Goal: Information Seeking & Learning: Find specific fact

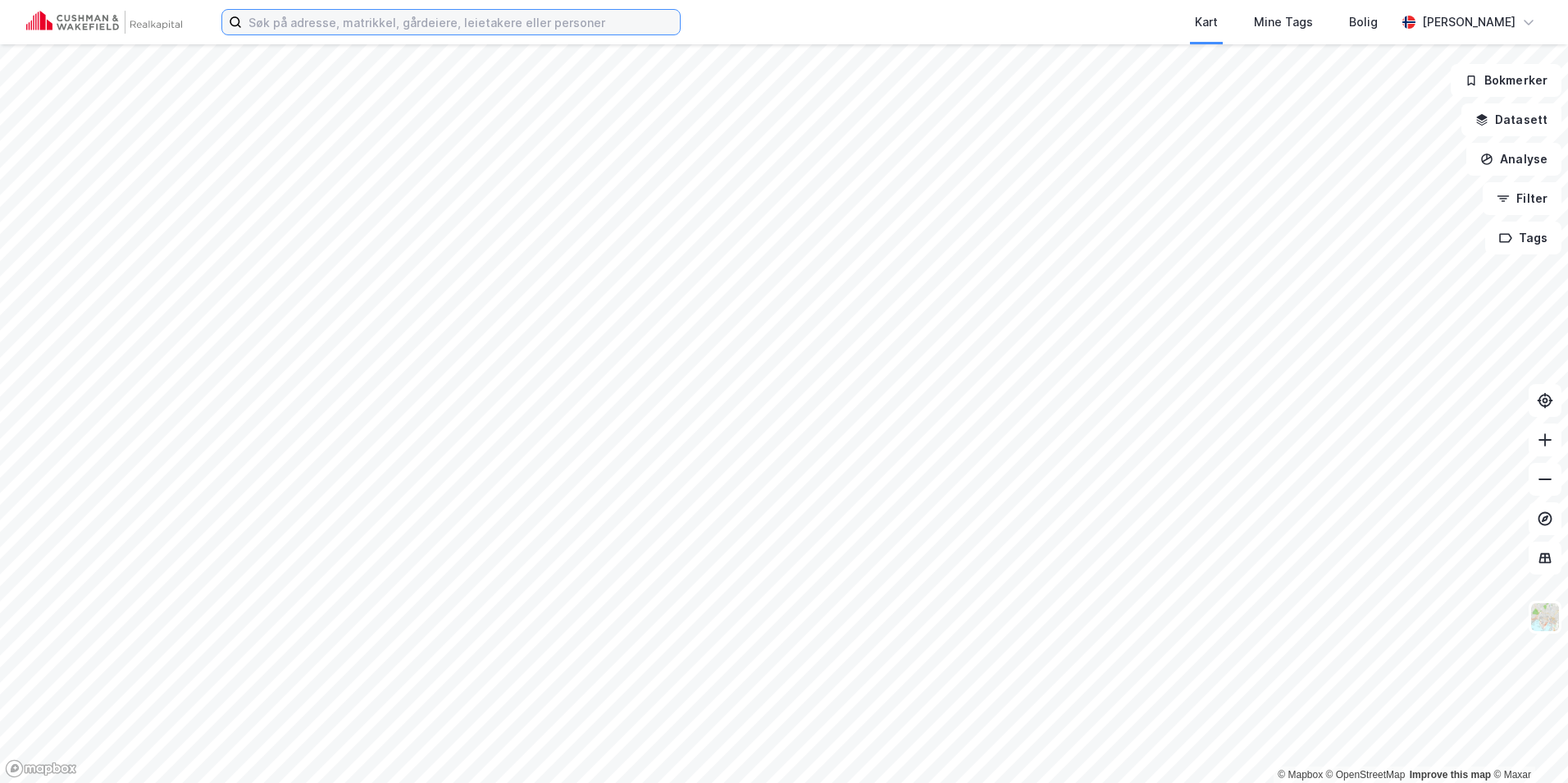
click at [429, 22] on input at bounding box center [461, 22] width 438 height 25
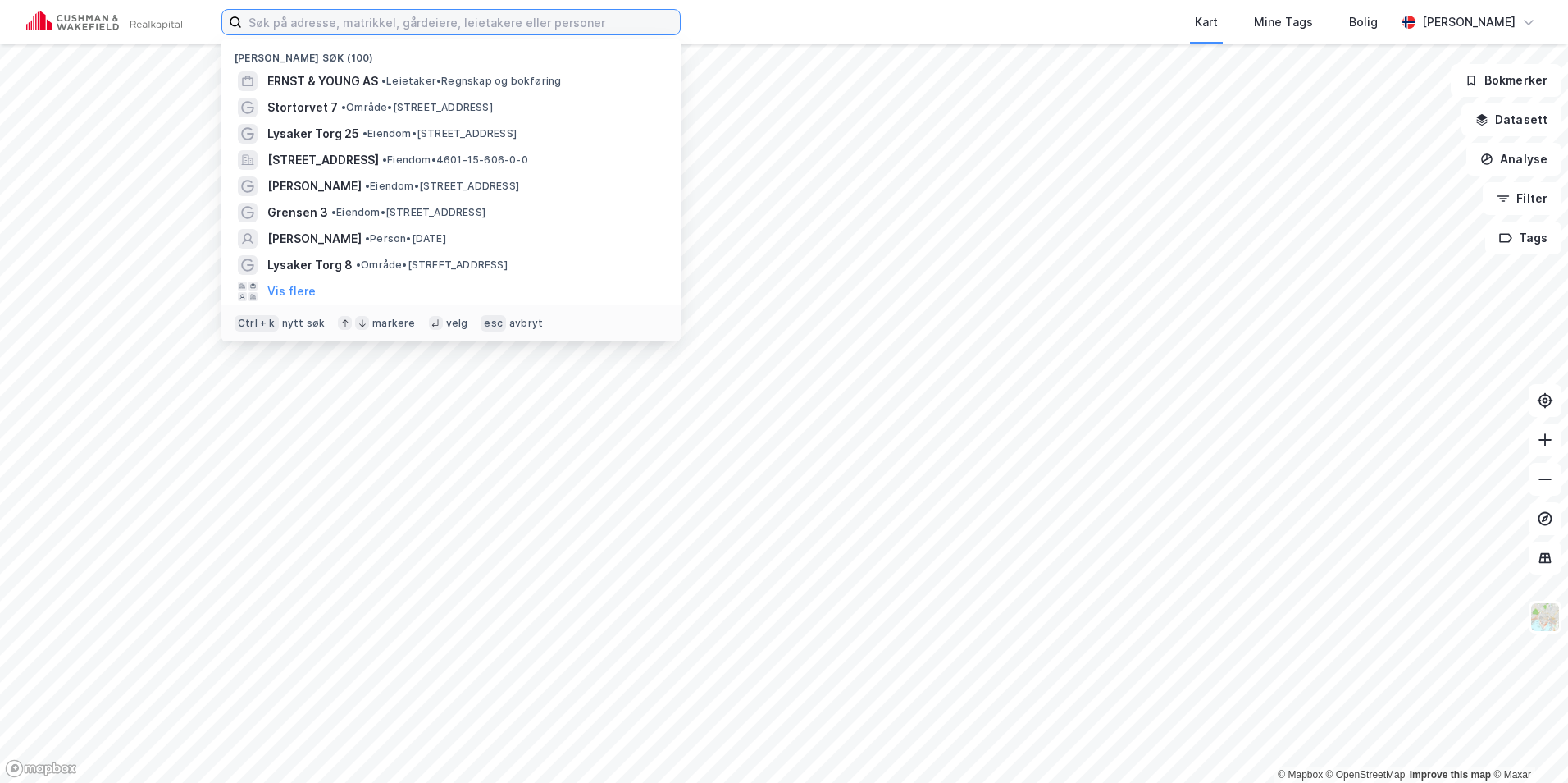
paste input "[STREET_ADDRESS]"
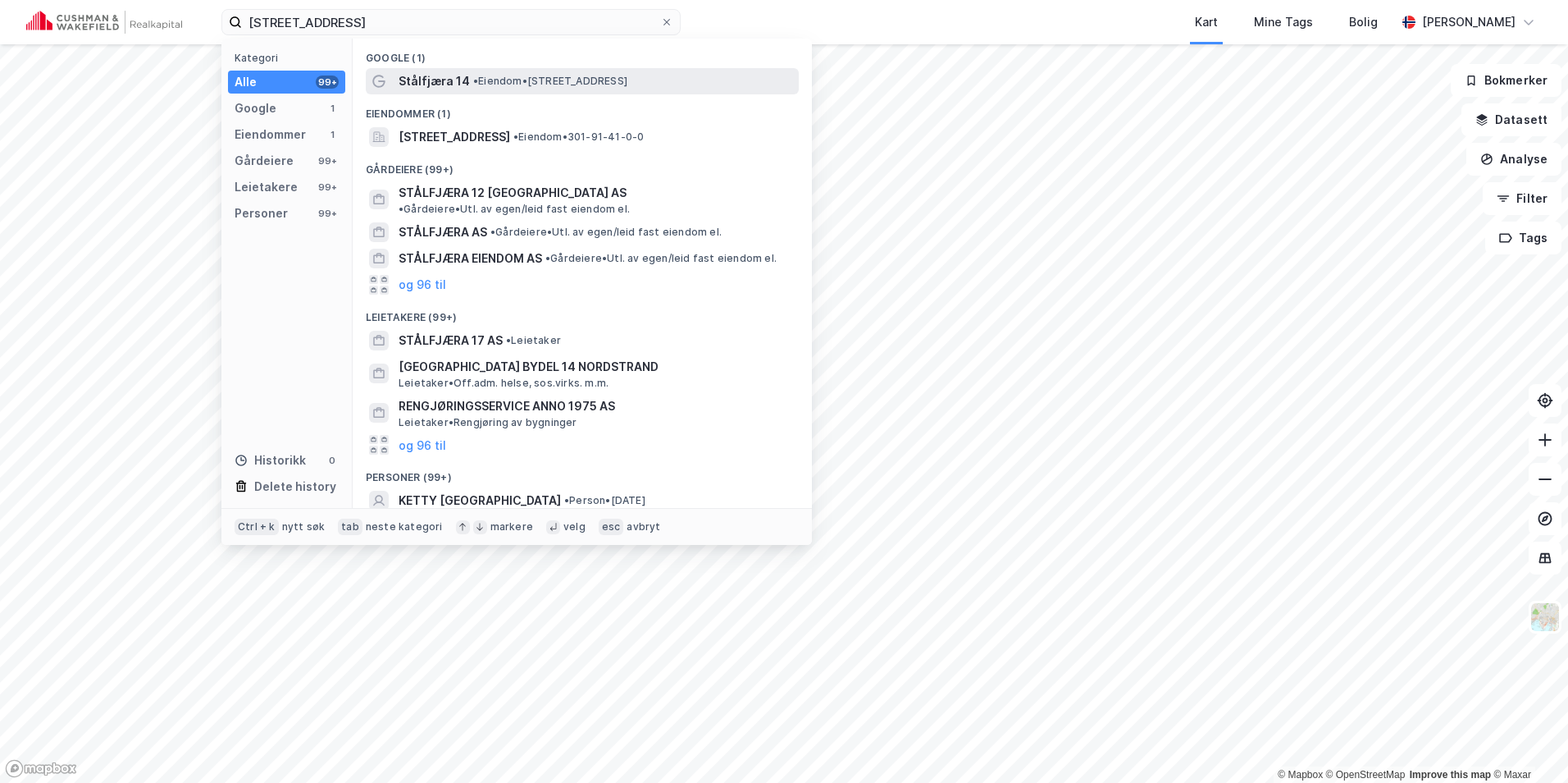
click at [490, 73] on div "Stålfjæra 14 • Eiendom • [STREET_ADDRESS]" at bounding box center [597, 81] width 397 height 20
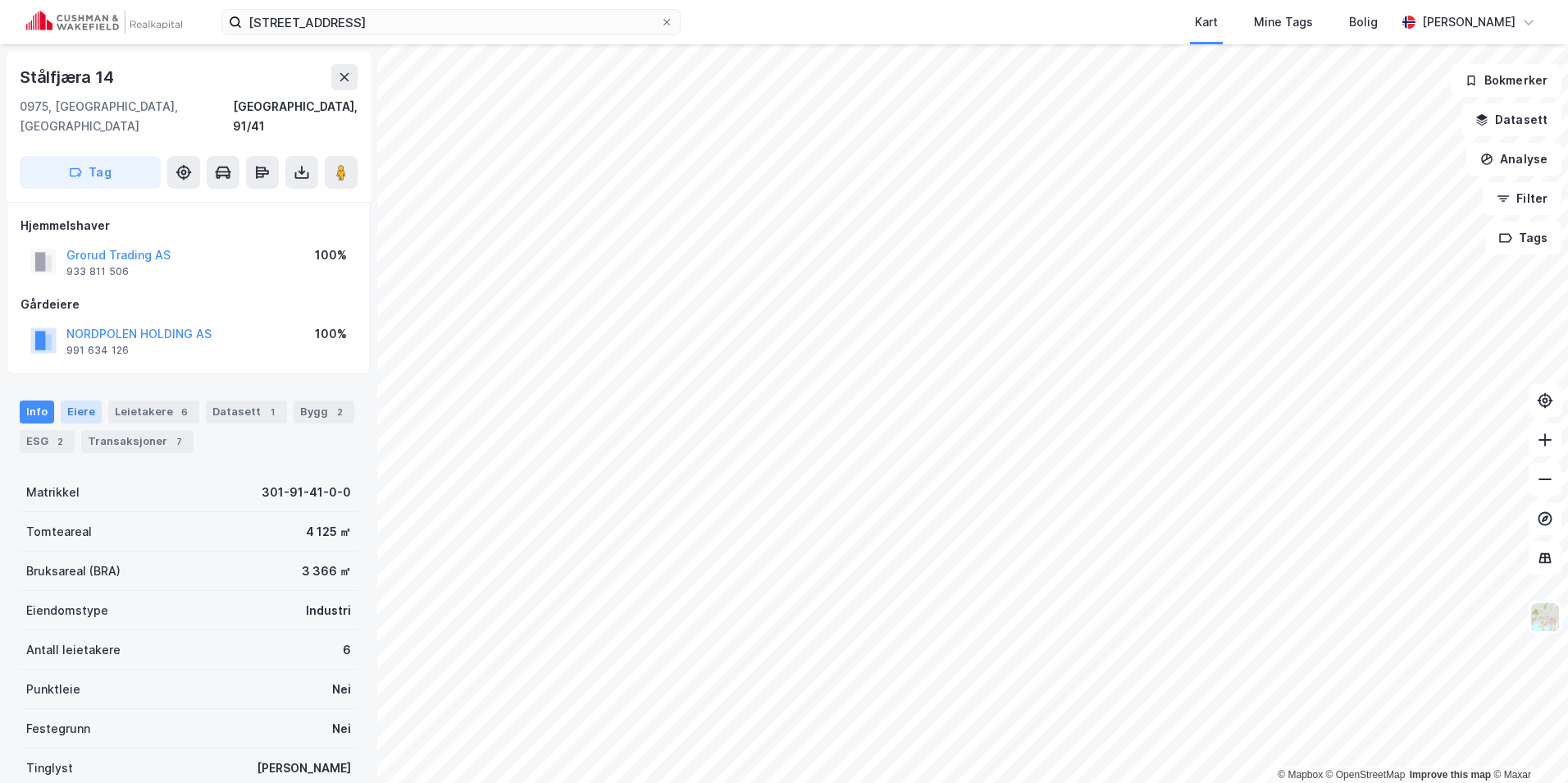
click at [82, 400] on div "Eiere" at bounding box center [81, 411] width 41 height 23
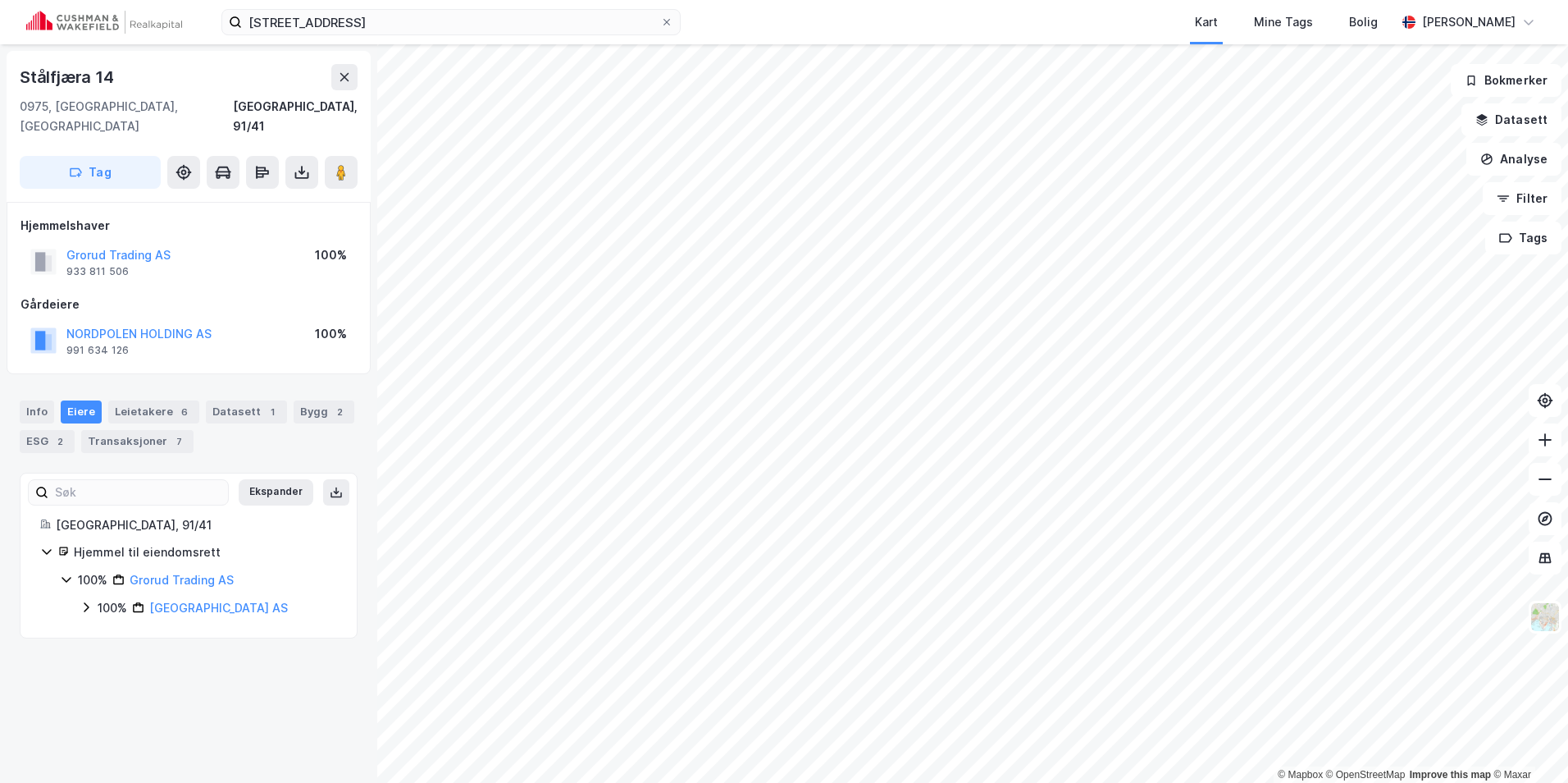
click at [65, 573] on icon at bounding box center [66, 579] width 13 height 13
click at [0, 0] on button "NORDPOLEN HOLDING AS" at bounding box center [0, 0] width 0 height 0
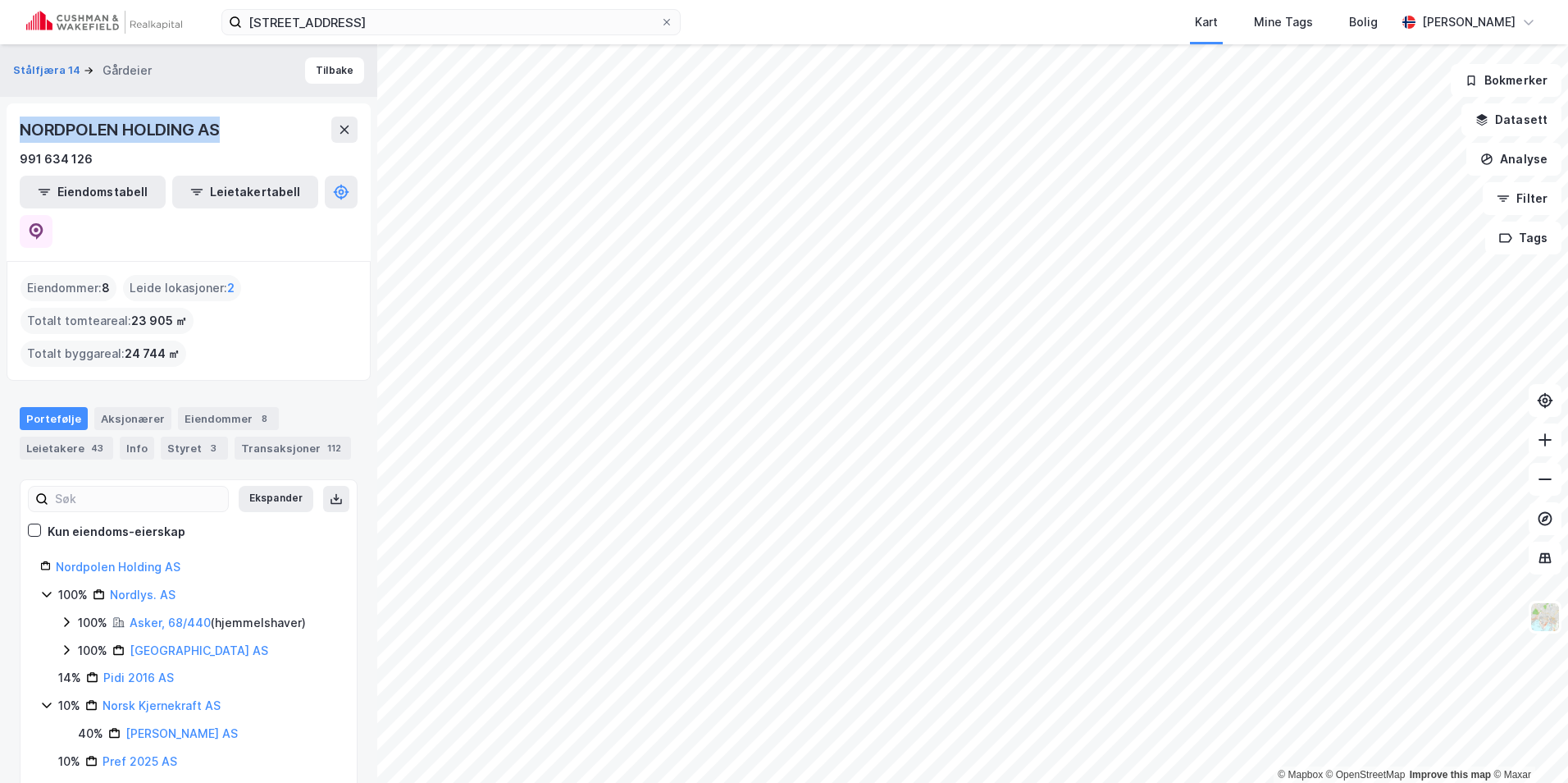
drag, startPoint x: 245, startPoint y: 138, endPoint x: 21, endPoint y: 123, distance: 224.5
click at [21, 123] on div "NORDPOLEN HOLDING AS" at bounding box center [189, 129] width 338 height 26
copy div "NORDPOLEN HOLDING AS"
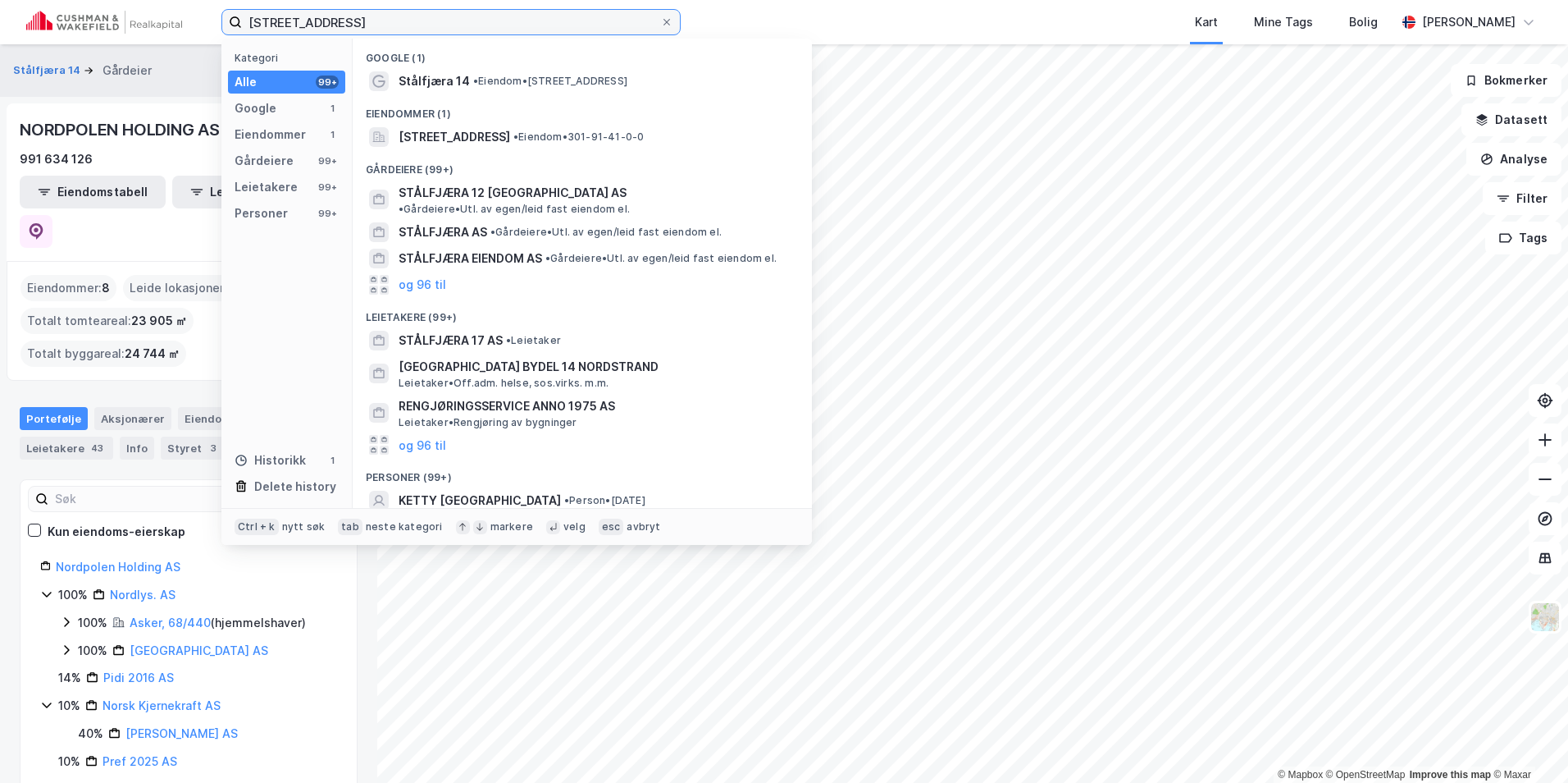
drag, startPoint x: 385, startPoint y: 23, endPoint x: 65, endPoint y: 12, distance: 320.2
click at [65, 12] on div "[STREET_ADDRESS] Kategori Alle 99+ Google 1 Eiendommer 1 Gårdeiere 99+ Leietake…" at bounding box center [784, 22] width 1568 height 45
paste input "[STREET_ADDRESS]"
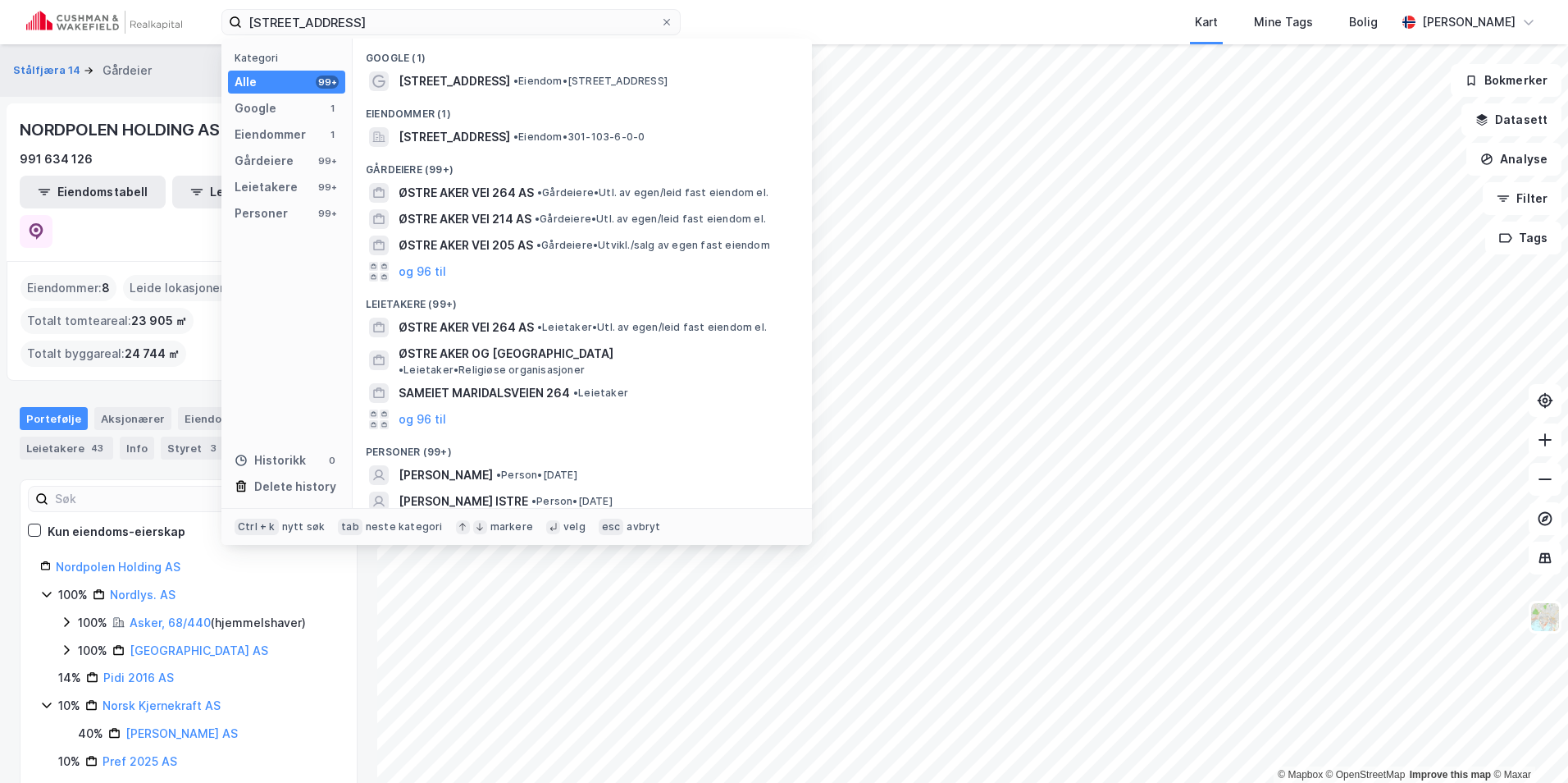
click at [529, 83] on span "• Eiendom • [STREET_ADDRESS]" at bounding box center [591, 81] width 155 height 13
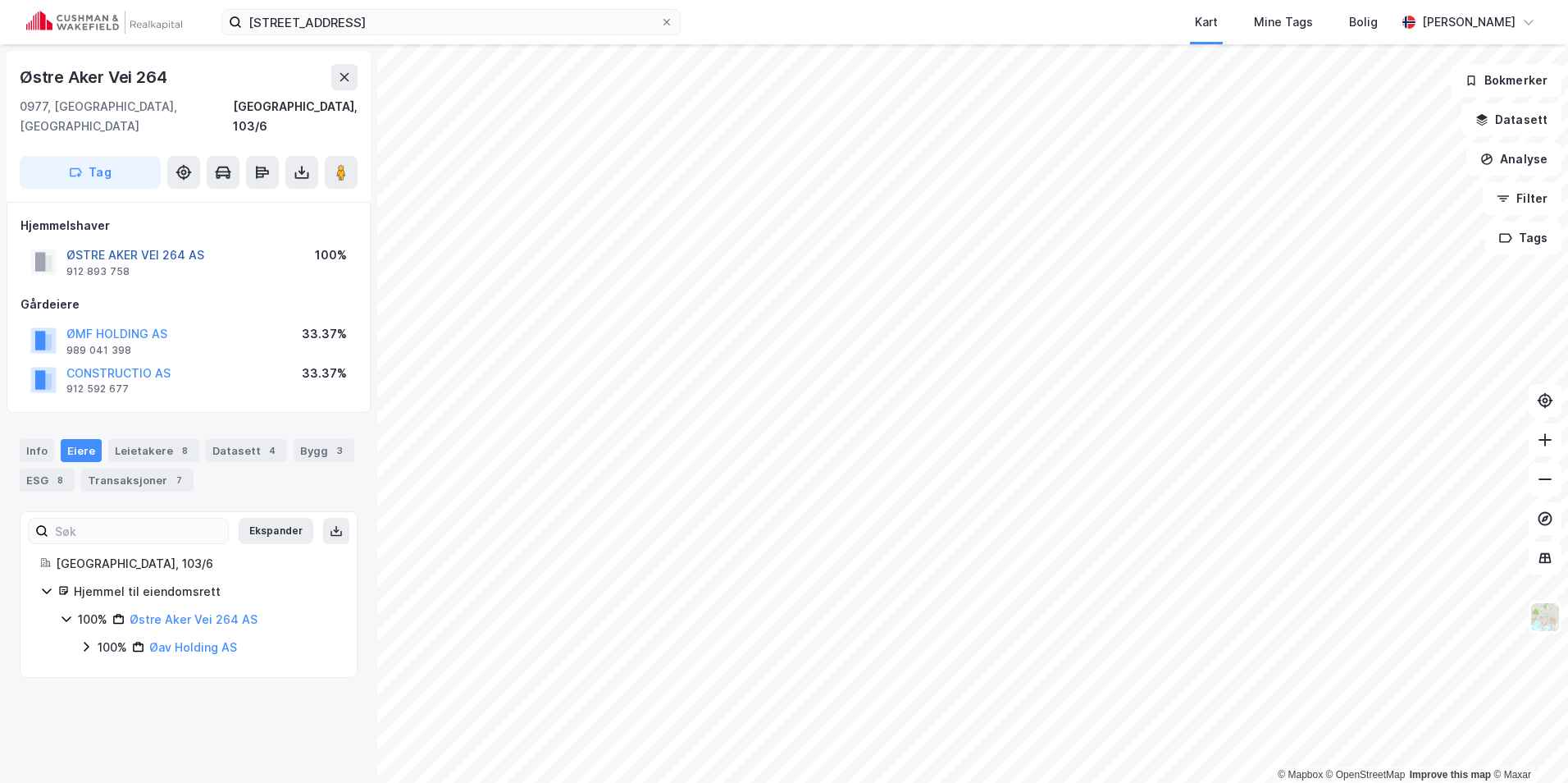
click at [0, 0] on button "ØSTRE AKER VEI 264 AS" at bounding box center [0, 0] width 0 height 0
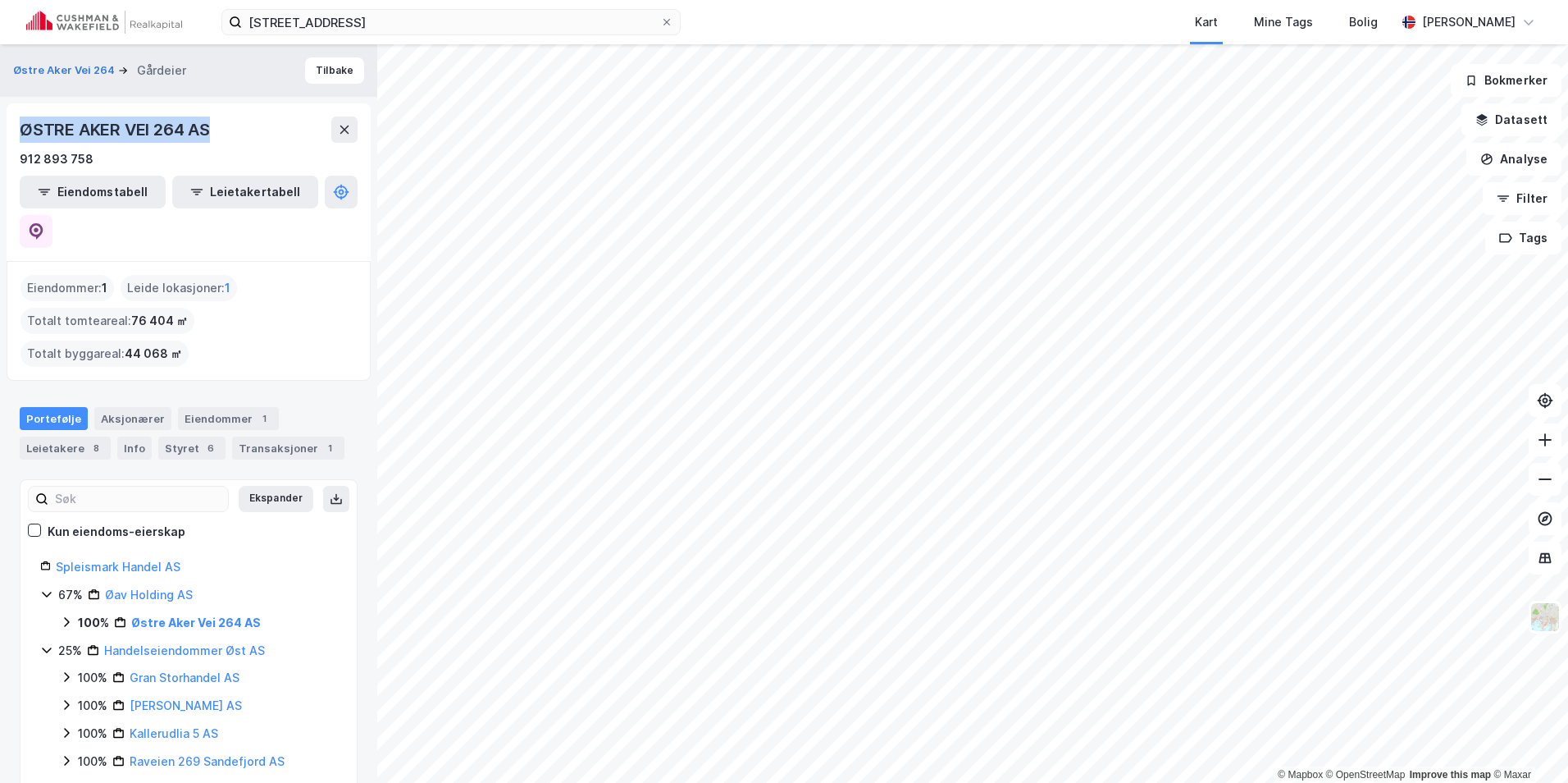
drag, startPoint x: 233, startPoint y: 128, endPoint x: 13, endPoint y: 122, distance: 220.1
click at [13, 122] on div "ØSTRE AKER VEI 264 AS 912 893 758 Eiendomstabell Leietakertabell" at bounding box center [188, 182] width 365 height 157
copy div "ØSTRE AKER VEI 264 AS"
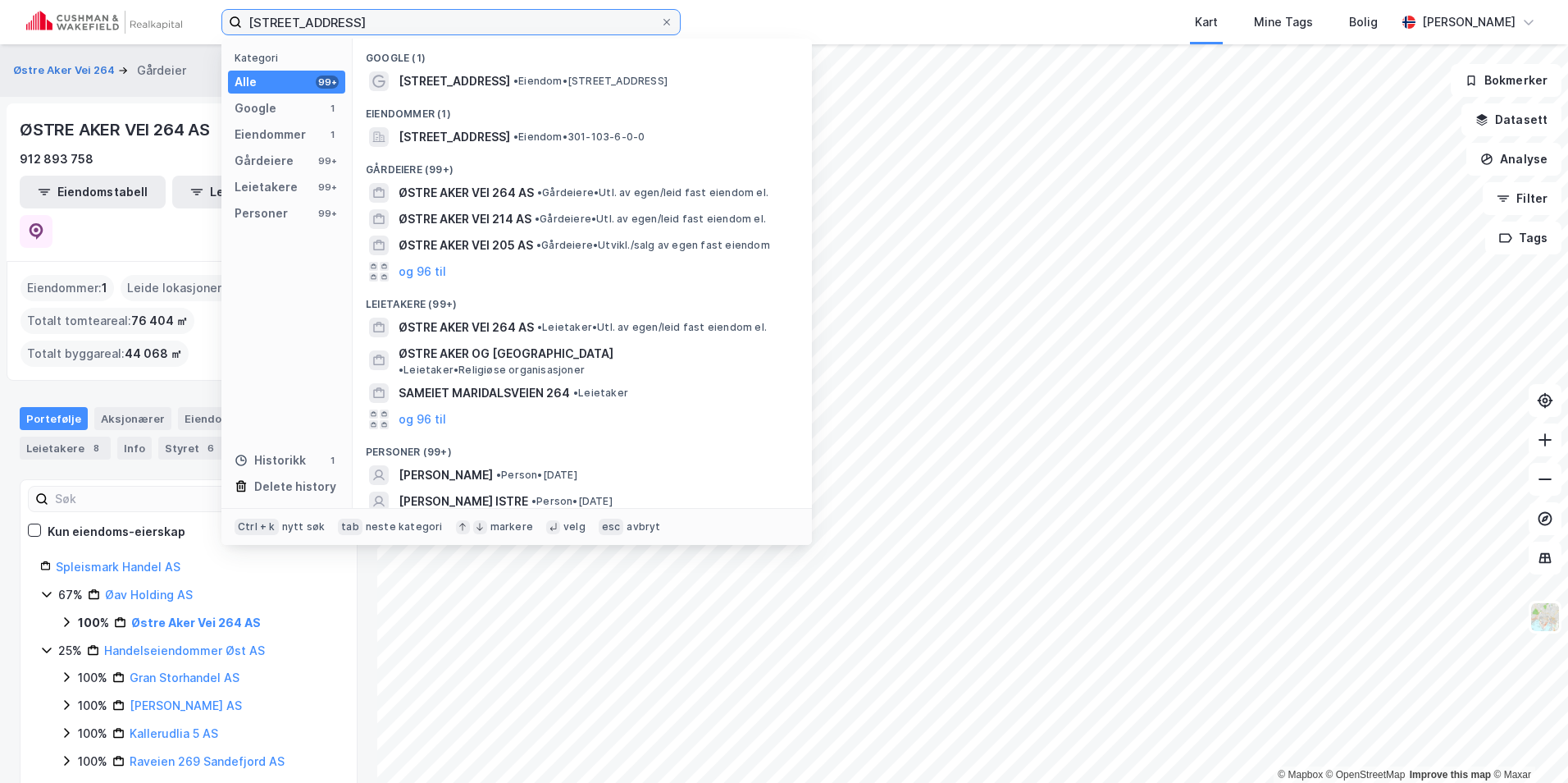
drag, startPoint x: 389, startPoint y: 22, endPoint x: 181, endPoint y: 25, distance: 208.0
click at [181, 25] on div "Østre Aker vei 264 Kategori Alle 99+ Google 1 Eiendommer 1 Gårdeiere 99+ Leieta…" at bounding box center [784, 22] width 1568 height 45
paste input "[PERSON_NAME] Vei 18"
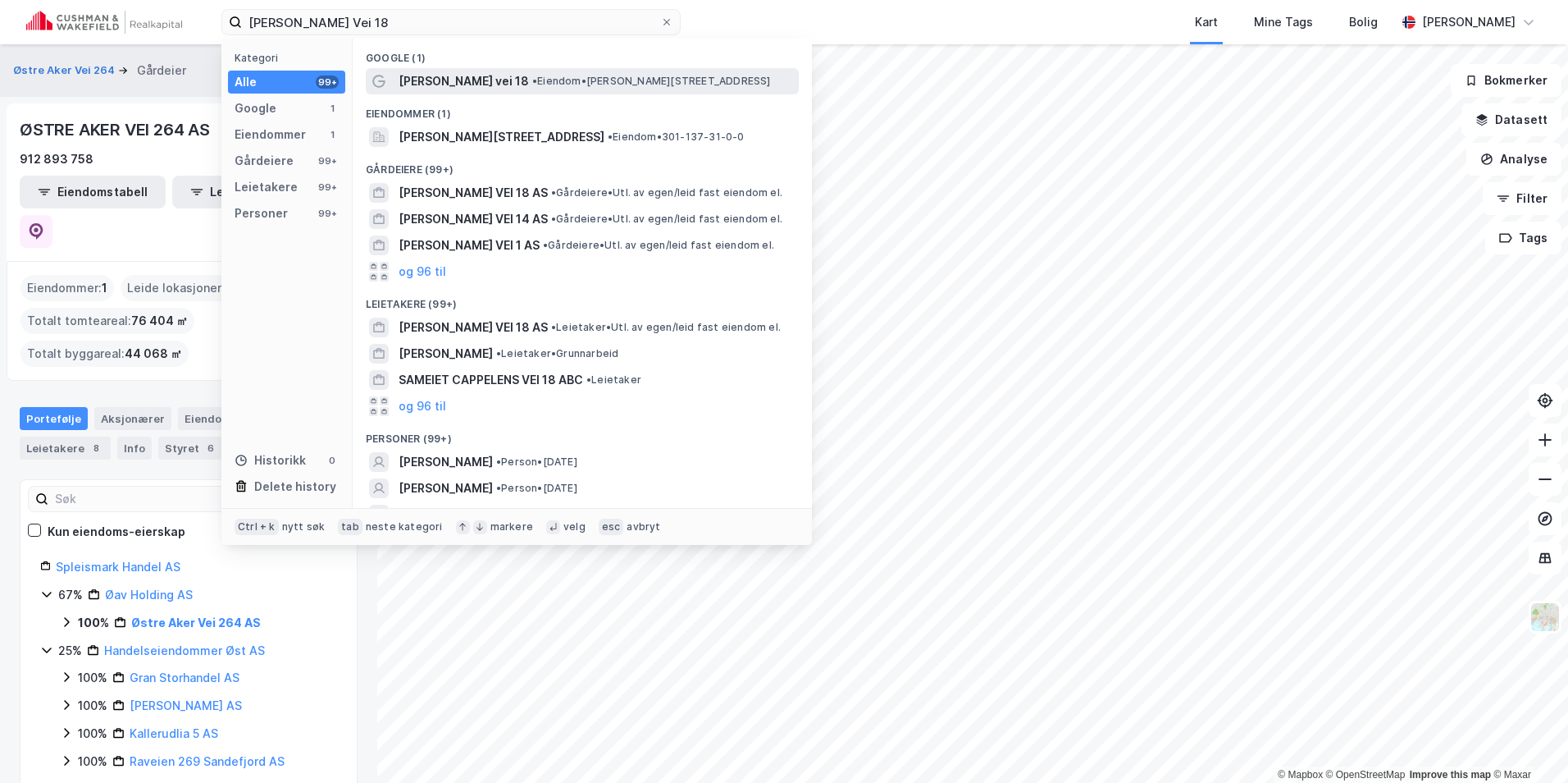
click at [555, 80] on span "• Eiendom • [PERSON_NAME][STREET_ADDRESS]" at bounding box center [652, 81] width 239 height 13
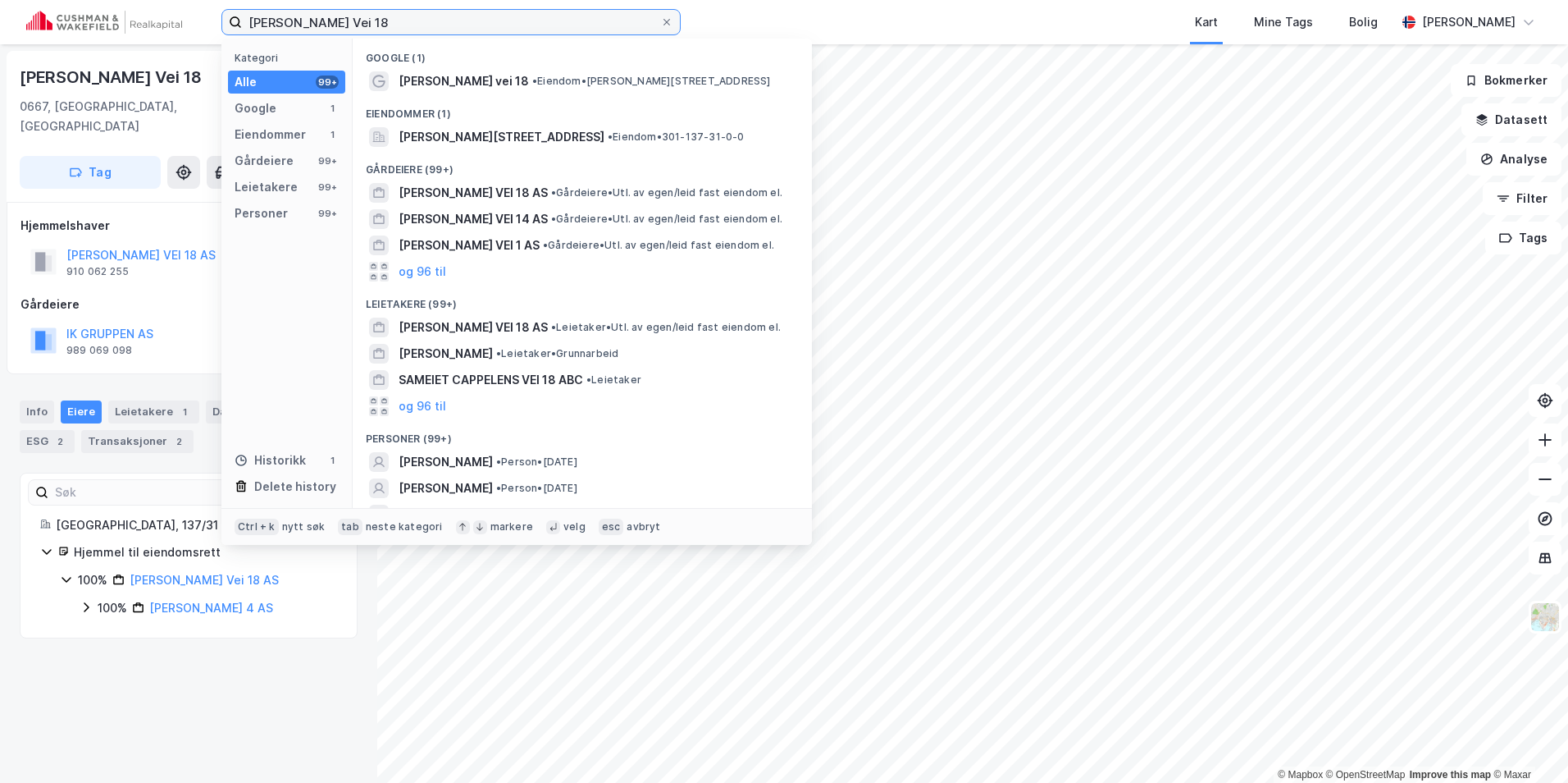
drag, startPoint x: 392, startPoint y: 29, endPoint x: 207, endPoint y: 23, distance: 185.1
click at [207, 24] on div "[PERSON_NAME] Vei 18 Kategori Alle 99+ Google 1 Eiendommer 1 Gårdeiere 99+ Leie…" at bounding box center [784, 22] width 1568 height 45
click at [412, 27] on input "[PERSON_NAME] Vei 18" at bounding box center [451, 22] width 418 height 25
paste input "Brobekkveien"
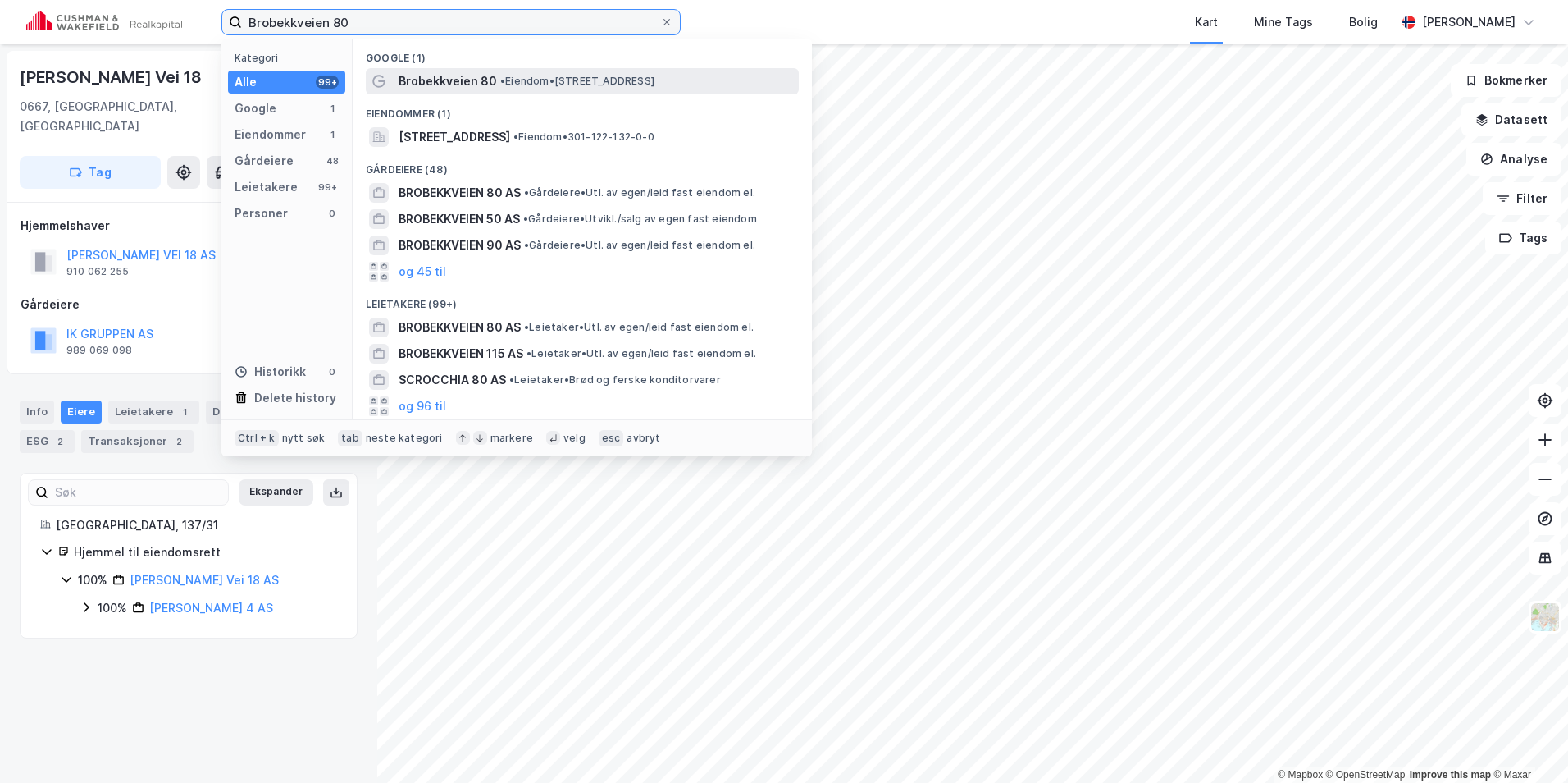
type input "Brobekkveien 80"
click at [576, 89] on div "Brobekkveien 80 • Eiendom • [STREET_ADDRESS]" at bounding box center [597, 81] width 397 height 20
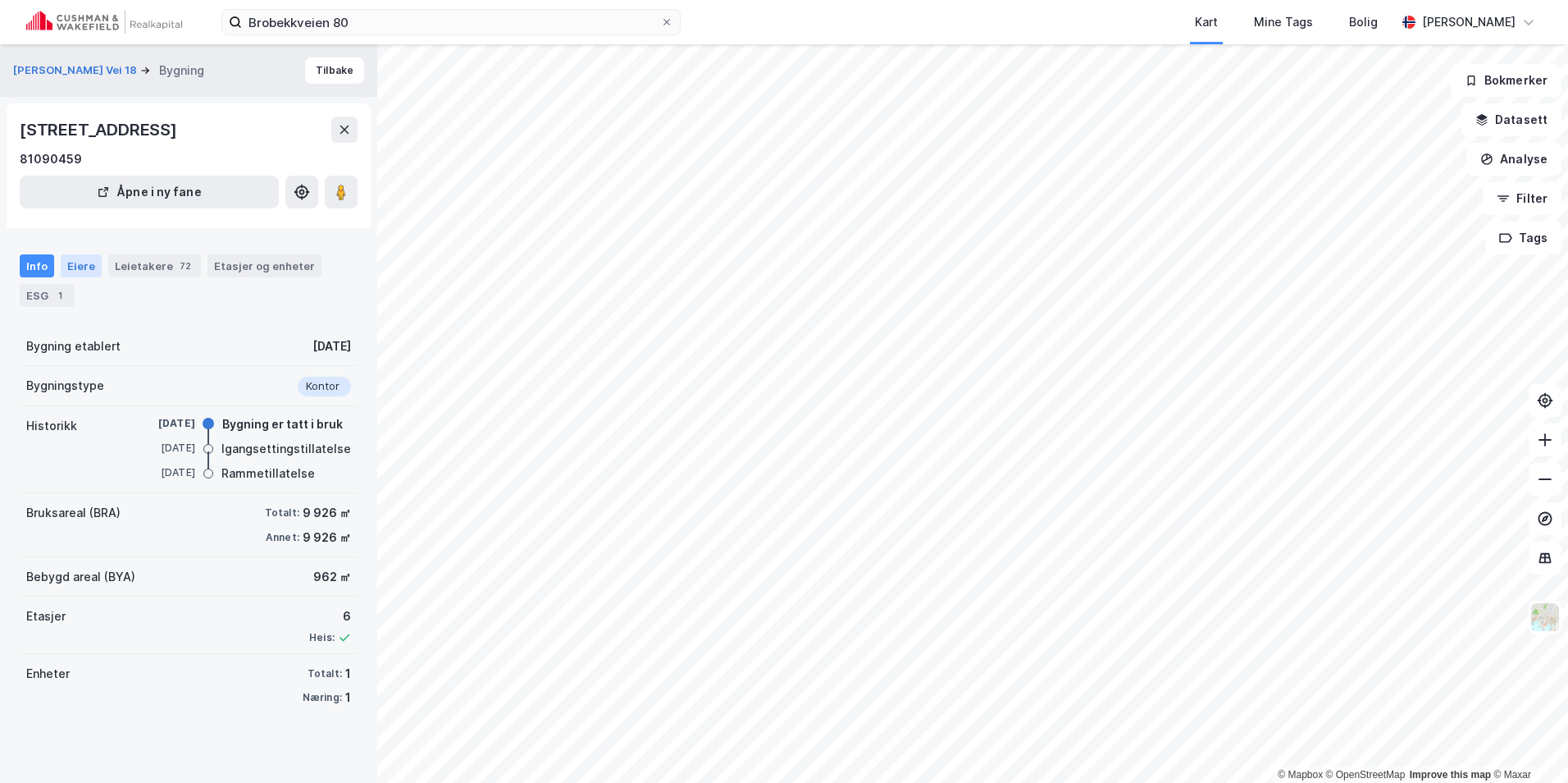
click at [81, 265] on div "Eiere" at bounding box center [81, 266] width 41 height 23
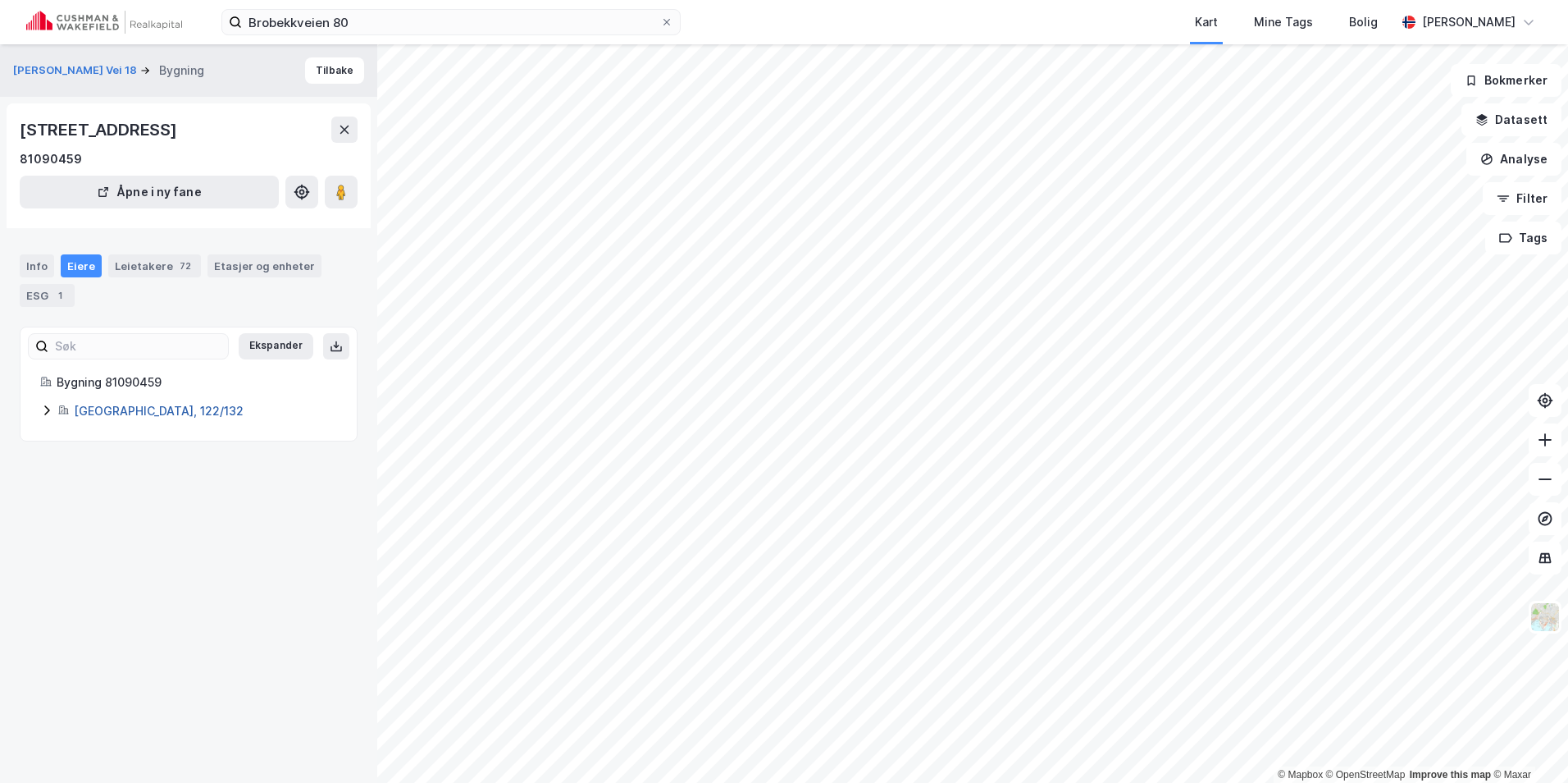
click at [117, 404] on link "[GEOGRAPHIC_DATA], 122/132" at bounding box center [158, 410] width 170 height 14
